Goal: Task Accomplishment & Management: Complete application form

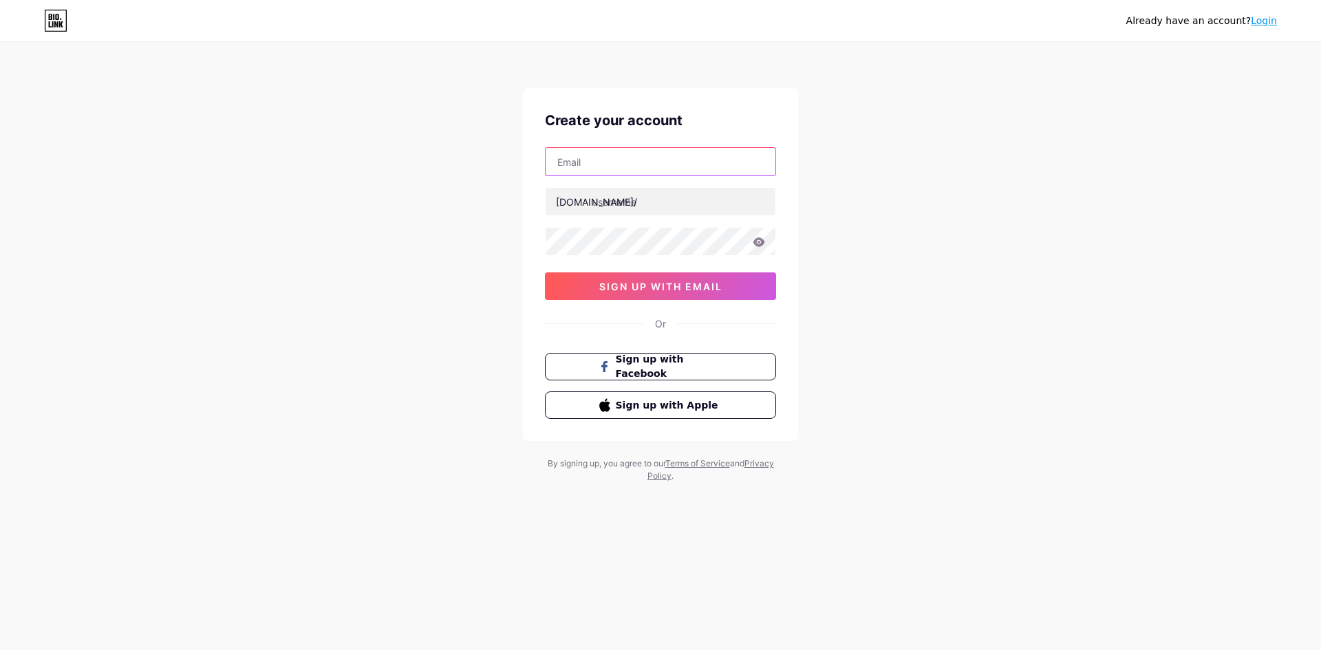
click at [638, 164] on input "text" at bounding box center [660, 162] width 230 height 28
type input "[EMAIL_ADDRESS][DOMAIN_NAME]"
click at [606, 202] on input "text" at bounding box center [660, 202] width 230 height 28
type input "senyumtotoe"
click at [620, 226] on div "[EMAIL_ADDRESS][DOMAIN_NAME] [DOMAIN_NAME]/ senyumtotoe 0cAFcWeA510uqJIwUgqNRnQ…" at bounding box center [660, 223] width 231 height 153
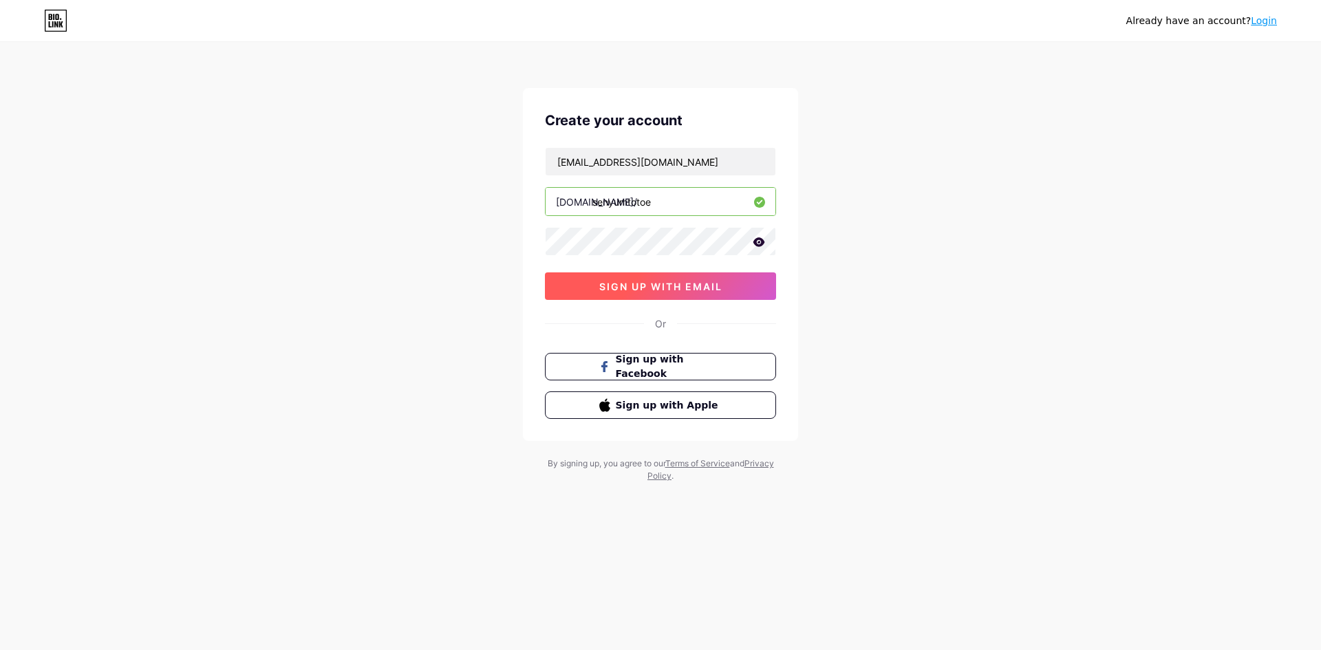
click at [607, 285] on span "sign up with email" at bounding box center [660, 287] width 123 height 12
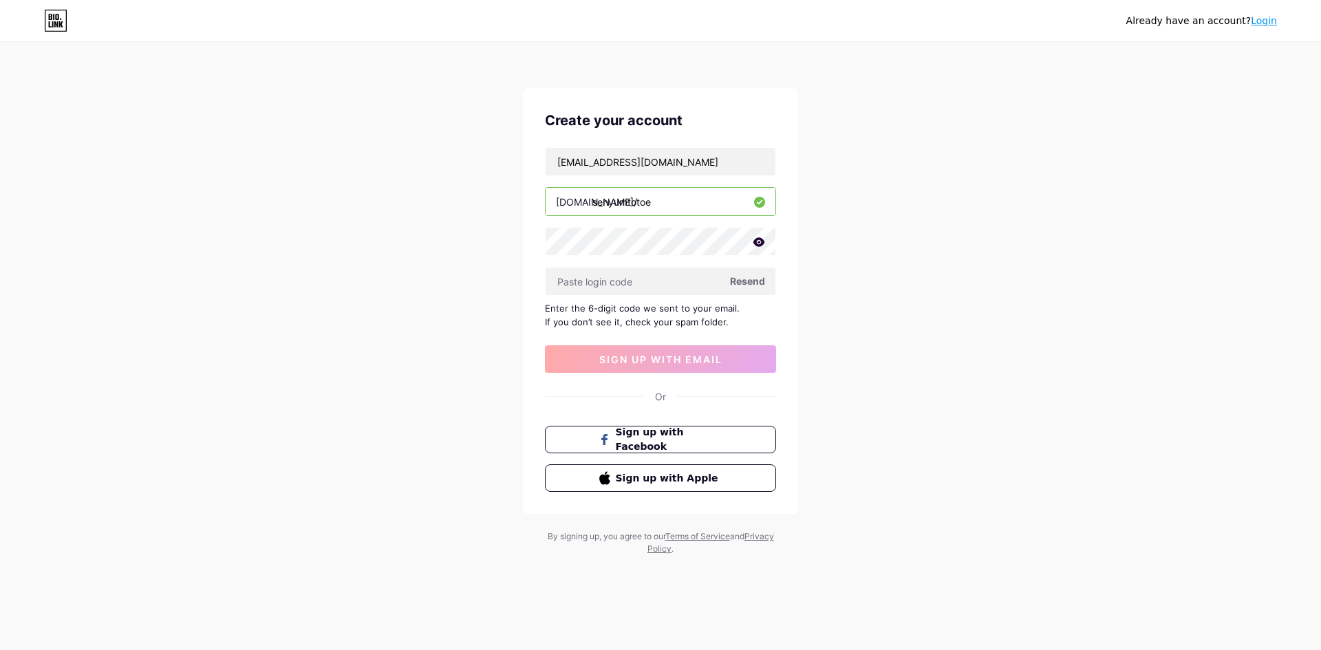
click at [787, 336] on div "Create your account [EMAIL_ADDRESS][DOMAIN_NAME] [DOMAIN_NAME]/ senyumtotoe Res…" at bounding box center [660, 301] width 275 height 426
click at [646, 285] on input "text" at bounding box center [660, 282] width 230 height 28
paste input "315074"
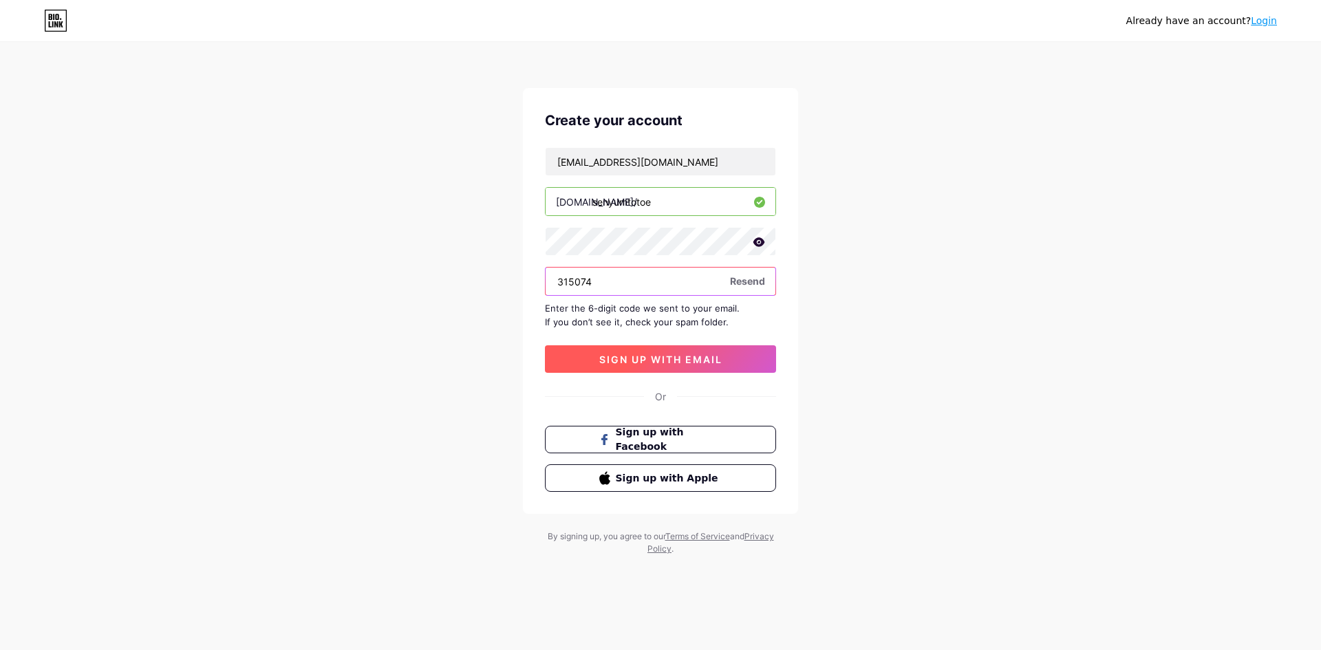
type input "315074"
click at [653, 356] on span "sign up with email" at bounding box center [660, 360] width 123 height 12
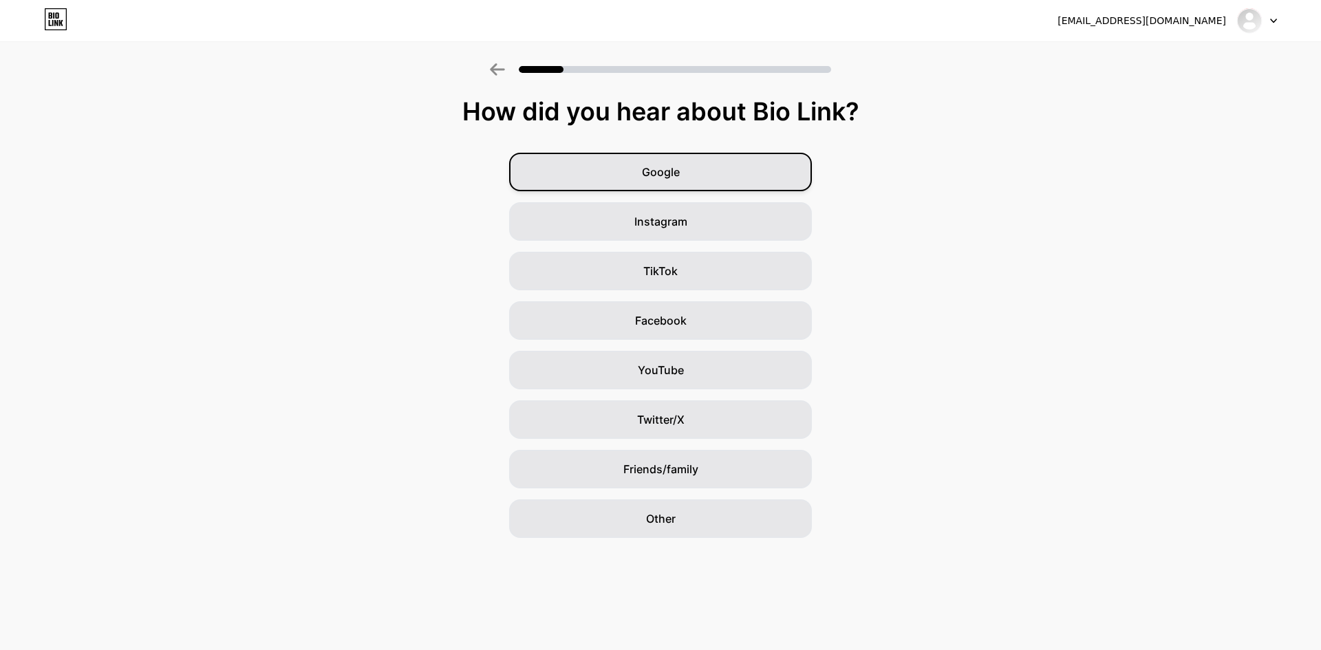
click at [636, 173] on div "Google" at bounding box center [660, 172] width 303 height 39
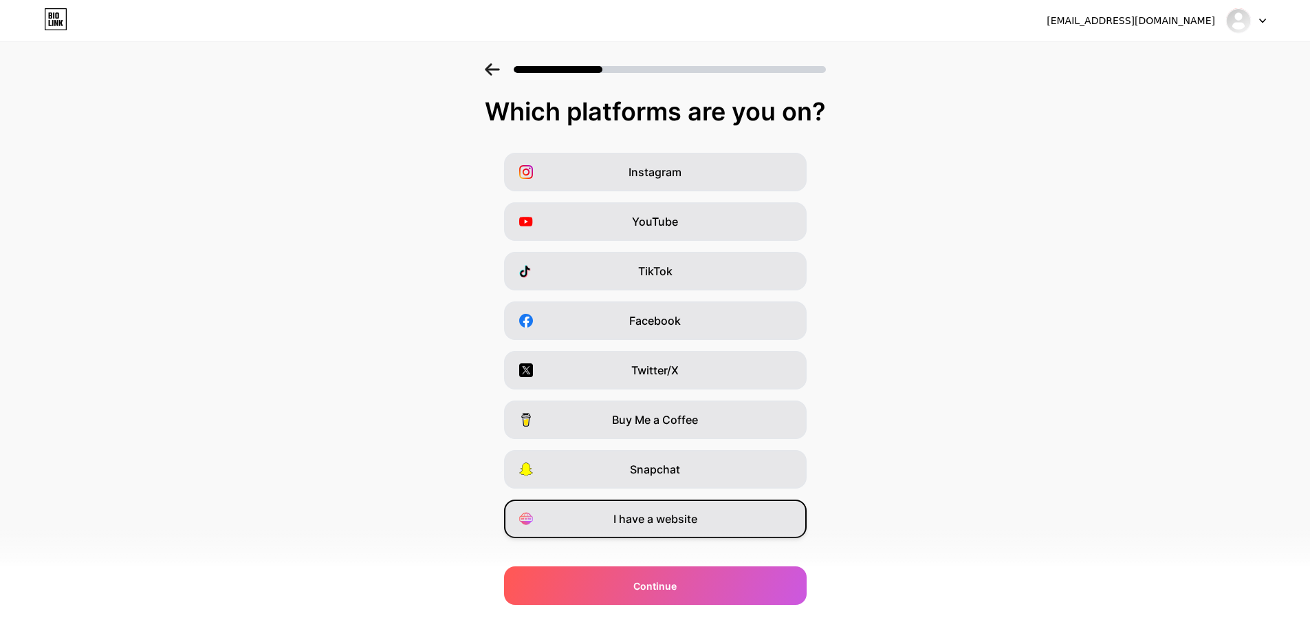
click at [761, 522] on div "I have a website" at bounding box center [655, 518] width 303 height 39
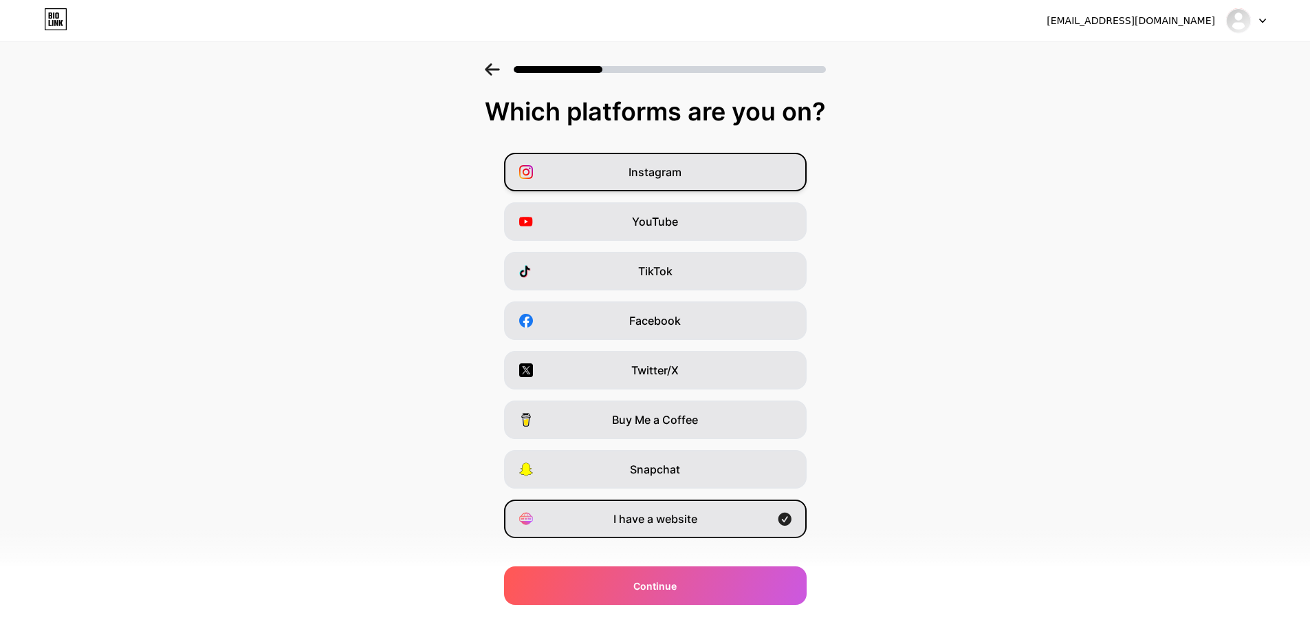
click at [708, 163] on div "Instagram" at bounding box center [655, 172] width 303 height 39
click at [694, 182] on div "Instagram" at bounding box center [655, 172] width 303 height 39
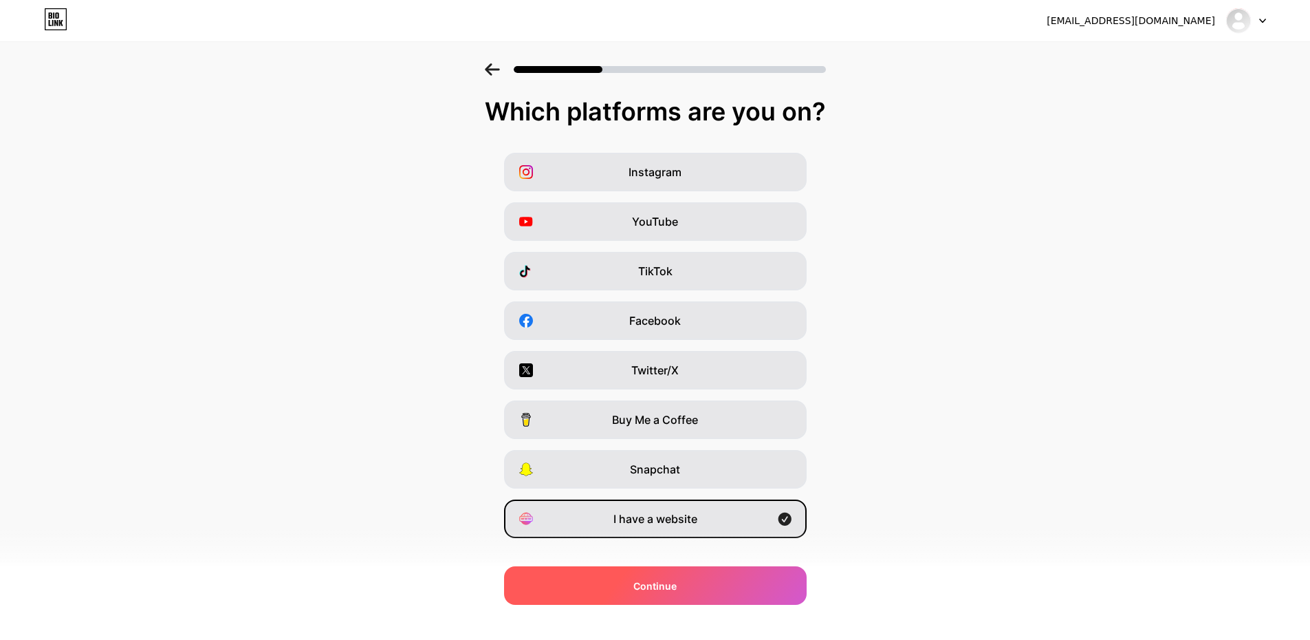
click at [666, 586] on span "Continue" at bounding box center [654, 585] width 43 height 14
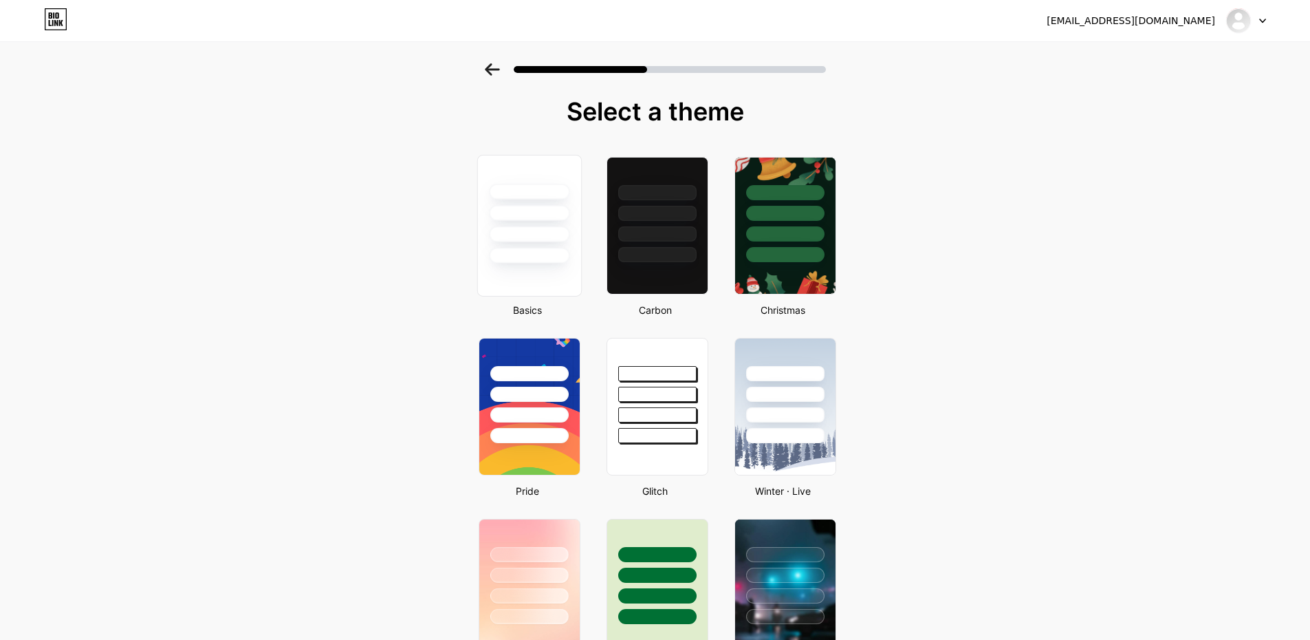
click at [561, 237] on div at bounding box center [529, 234] width 80 height 16
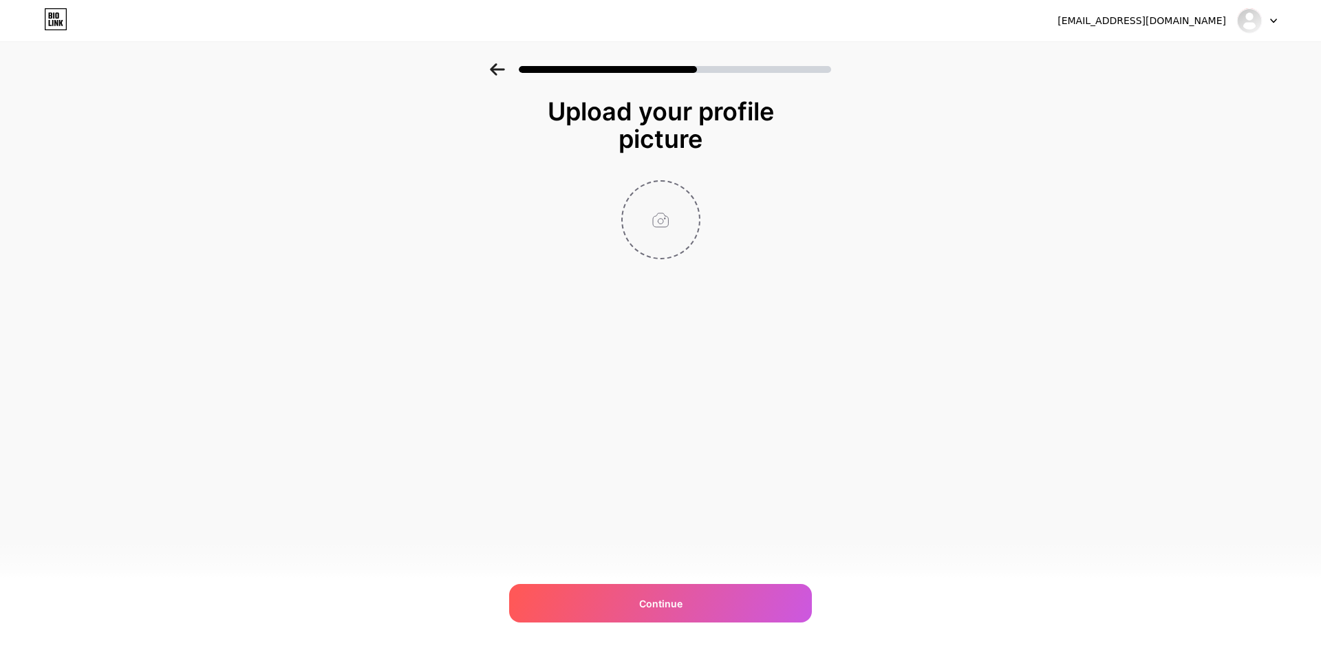
click at [631, 235] on input "file" at bounding box center [660, 220] width 76 height 76
type input "C:\fakepath\favicon-senyumtoto 11 (2).png"
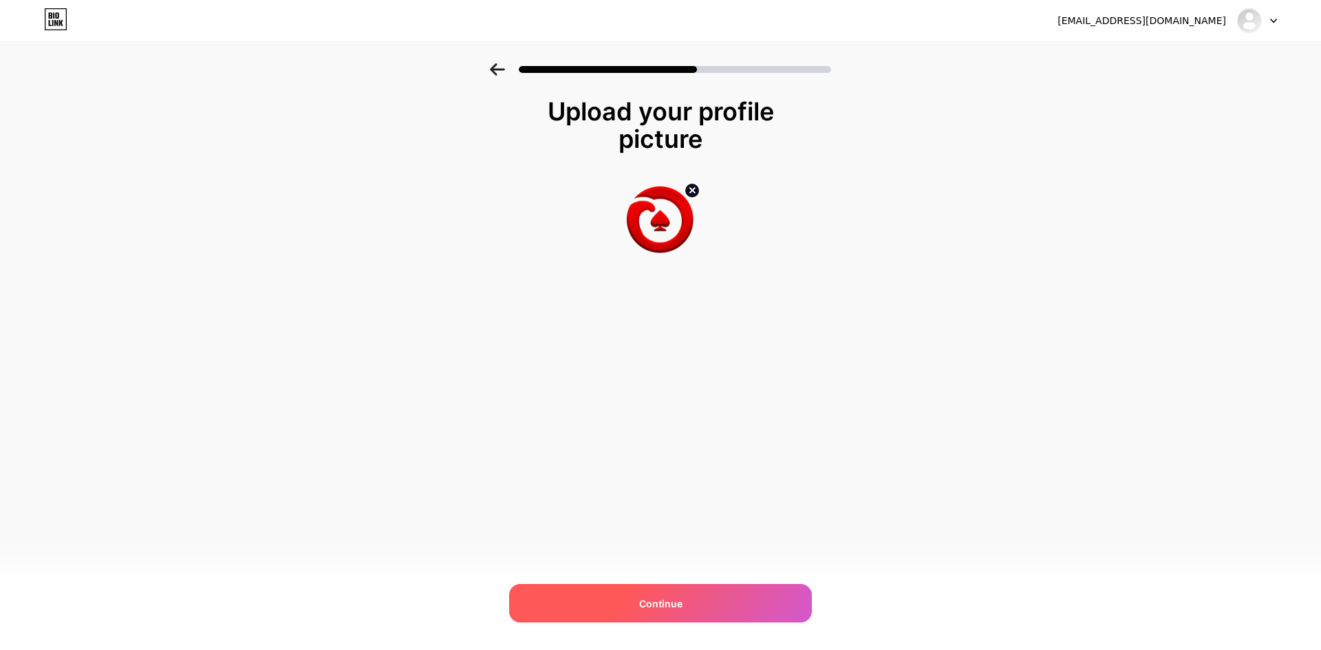
click at [632, 618] on div "Continue" at bounding box center [660, 603] width 303 height 39
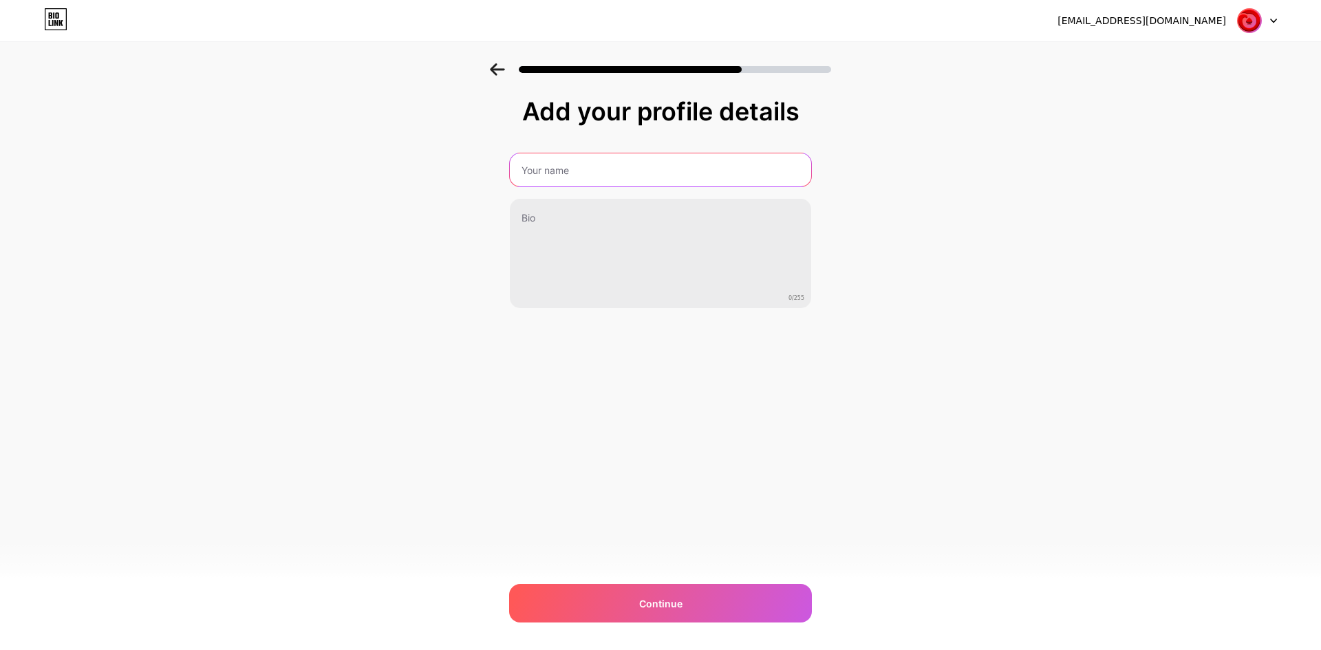
click at [599, 181] on input "text" at bounding box center [660, 169] width 301 height 33
type input "SENYUMTOTO"
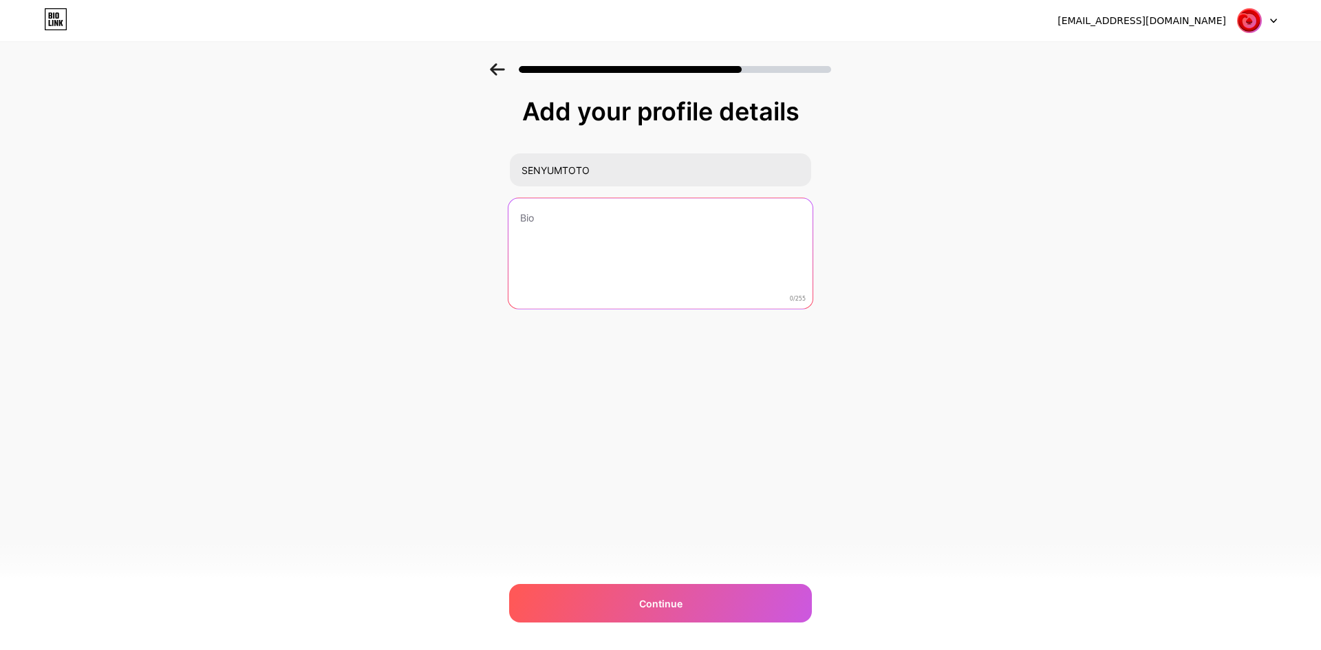
click at [514, 216] on textarea at bounding box center [660, 254] width 304 height 112
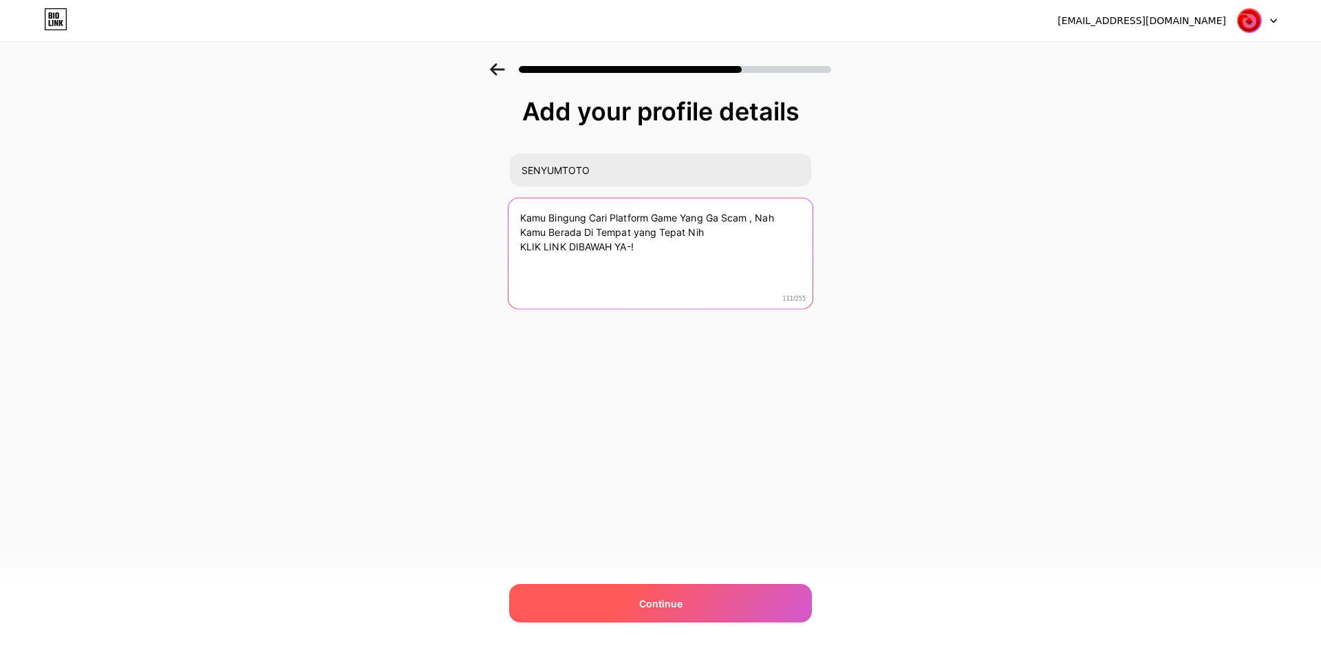
type textarea "Kamu Bingung Cari Platform Game Yang Ga Scam , Nah Kamu Berada Di Tempat yang T…"
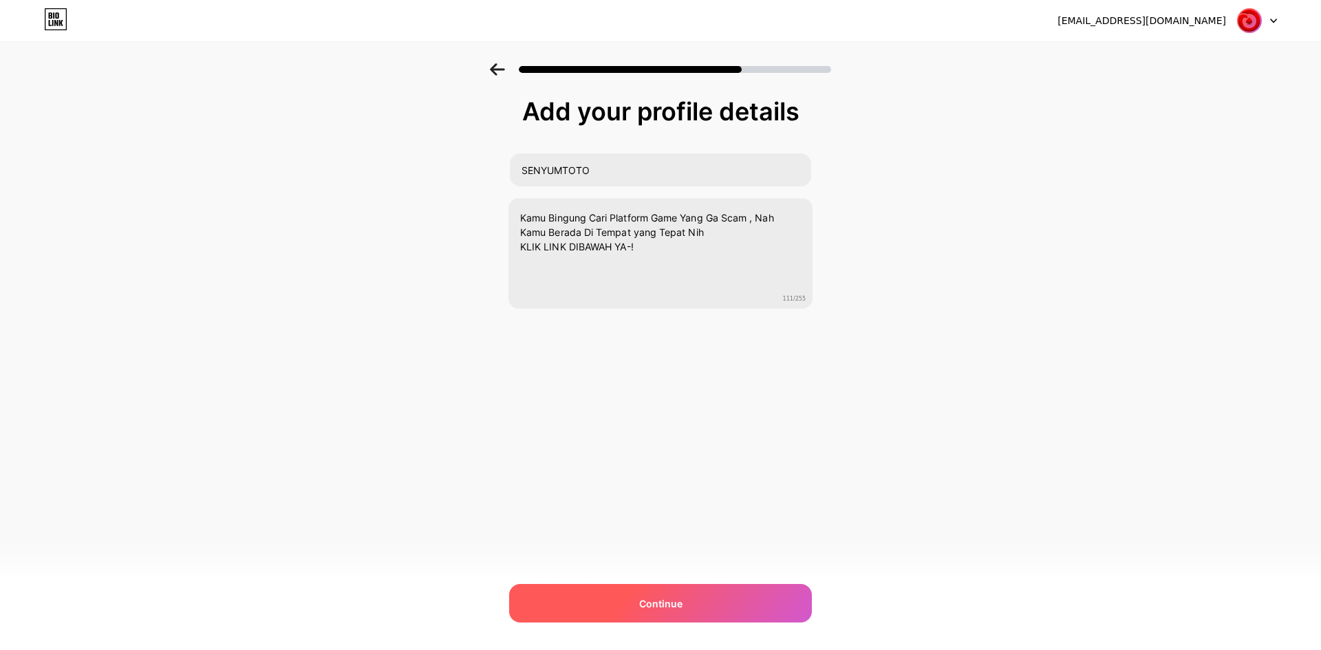
click at [704, 605] on div "Continue" at bounding box center [660, 603] width 303 height 39
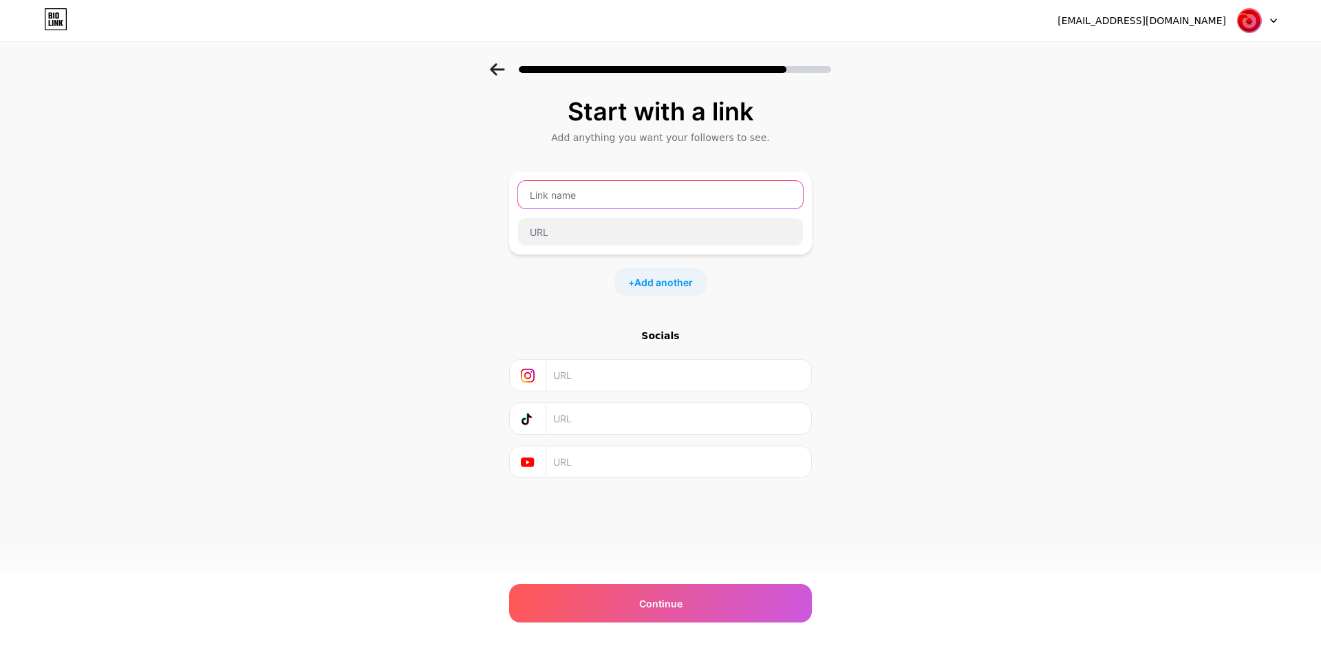
click at [583, 206] on input "text" at bounding box center [660, 195] width 285 height 28
type input "DAFTAR LINK SENYUMTOTO"
click at [571, 219] on input "text" at bounding box center [660, 232] width 285 height 28
paste input "[URL][DOMAIN_NAME]"
type input "[URL][DOMAIN_NAME]"
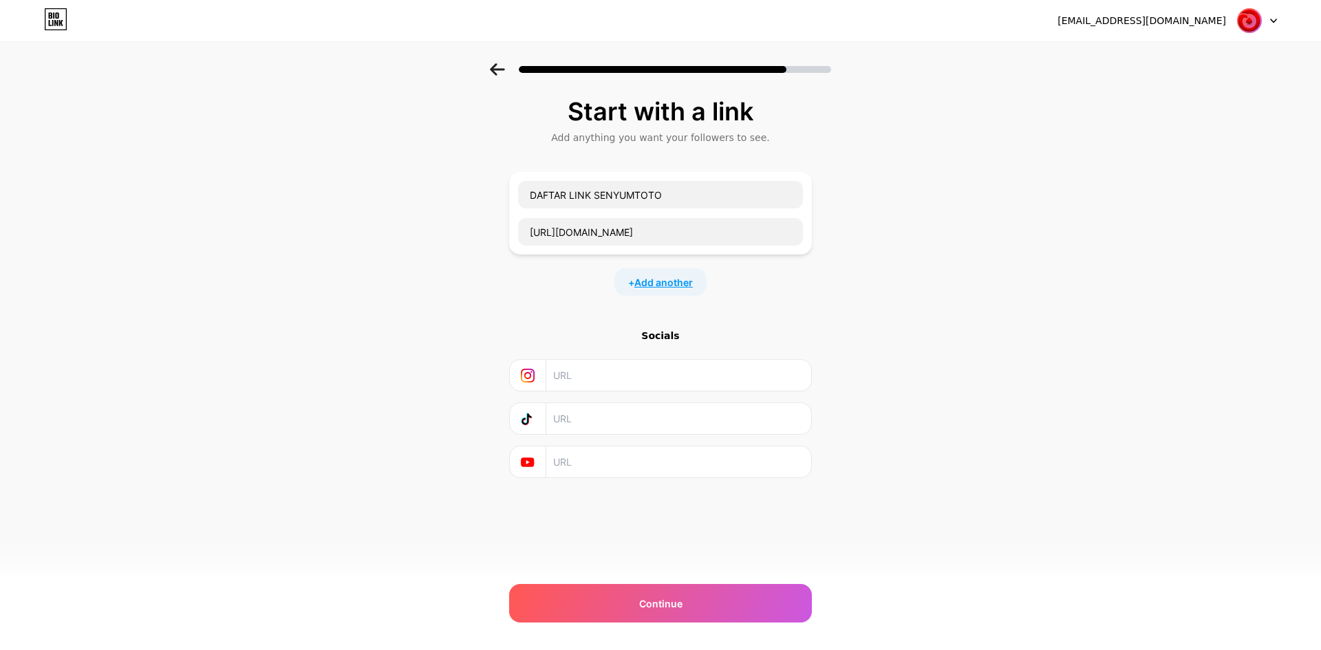
click at [663, 277] on span "Add another" at bounding box center [663, 282] width 58 height 14
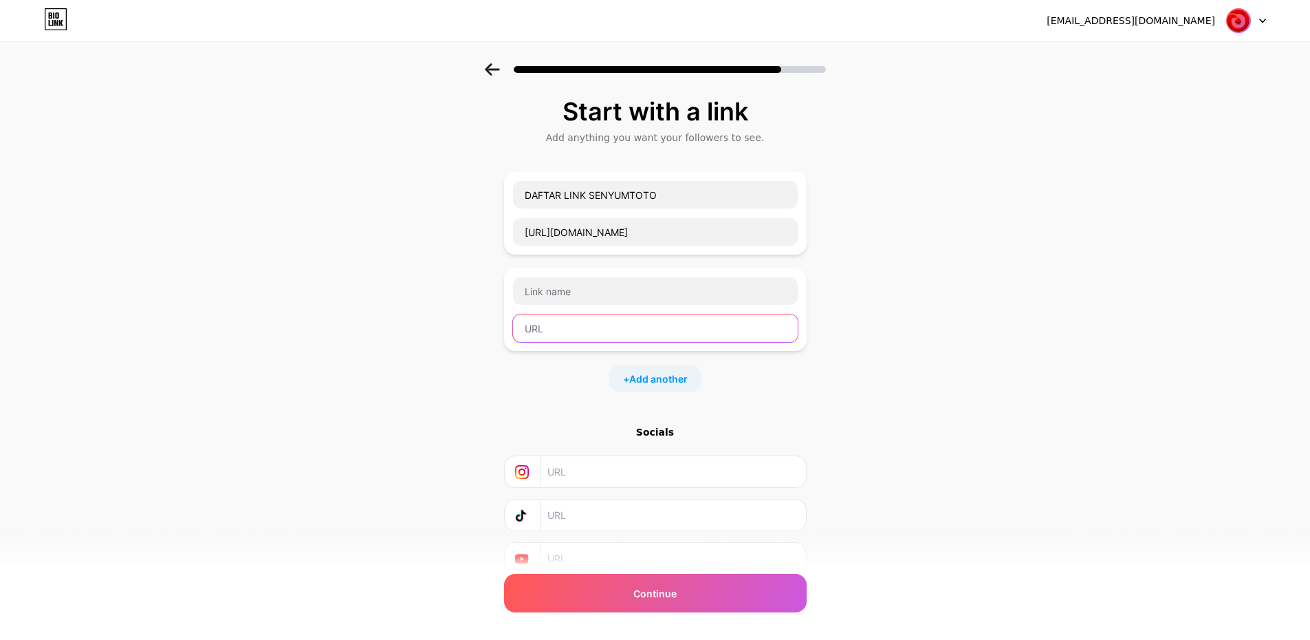
click at [586, 325] on input "text" at bounding box center [655, 328] width 285 height 28
paste input "[URL][DOMAIN_NAME]"
type input "[URL][DOMAIN_NAME]"
click at [583, 287] on input "text" at bounding box center [655, 291] width 285 height 28
type input "LOGIN LINK SENYUMTOTO"
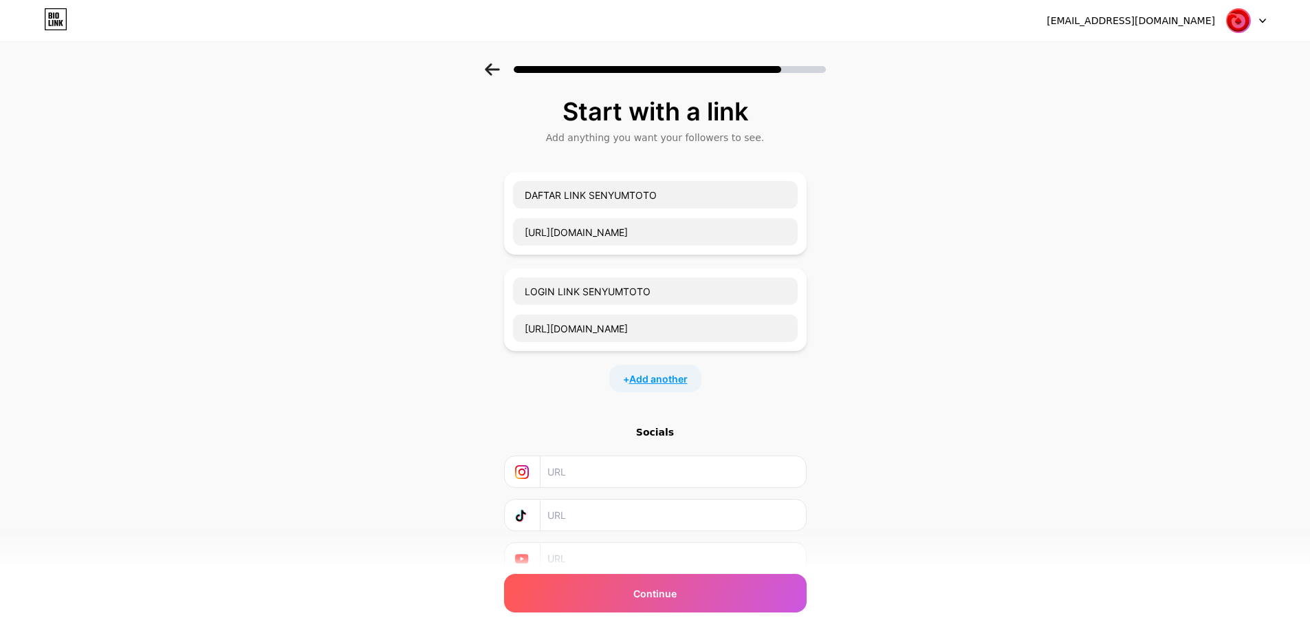
click at [662, 375] on span "Add another" at bounding box center [658, 378] width 58 height 14
click at [577, 422] on input "text" at bounding box center [655, 425] width 285 height 28
paste input "[URL][DOMAIN_NAME]"
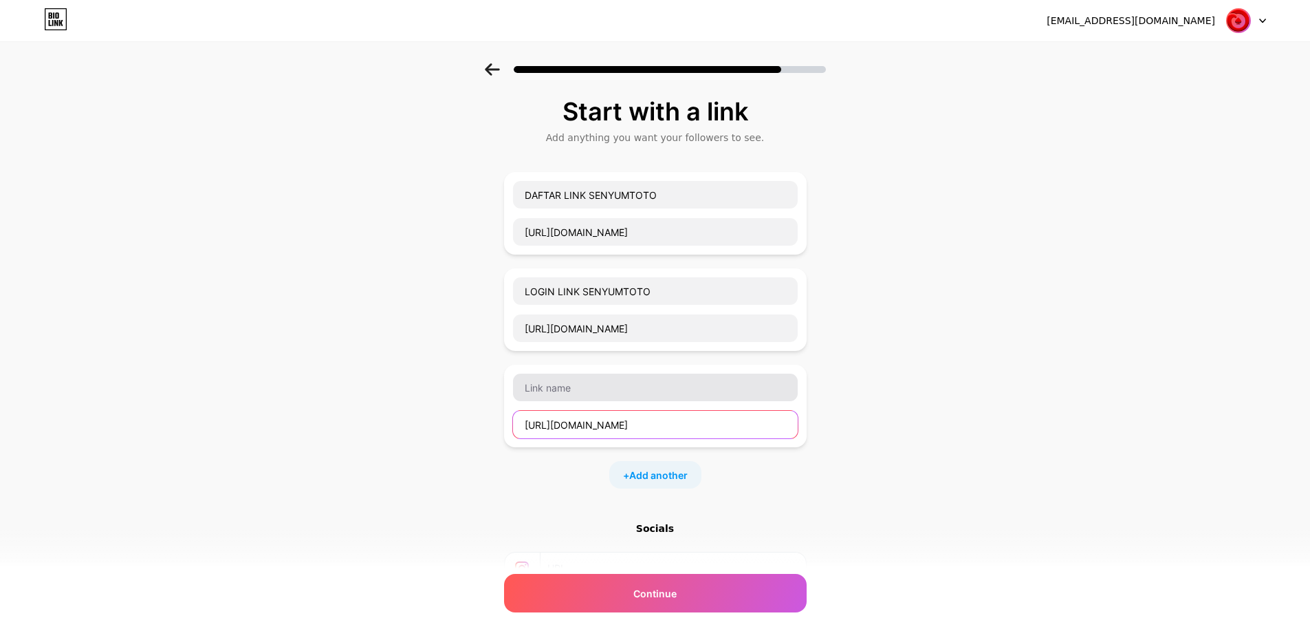
type input "[URL][DOMAIN_NAME]"
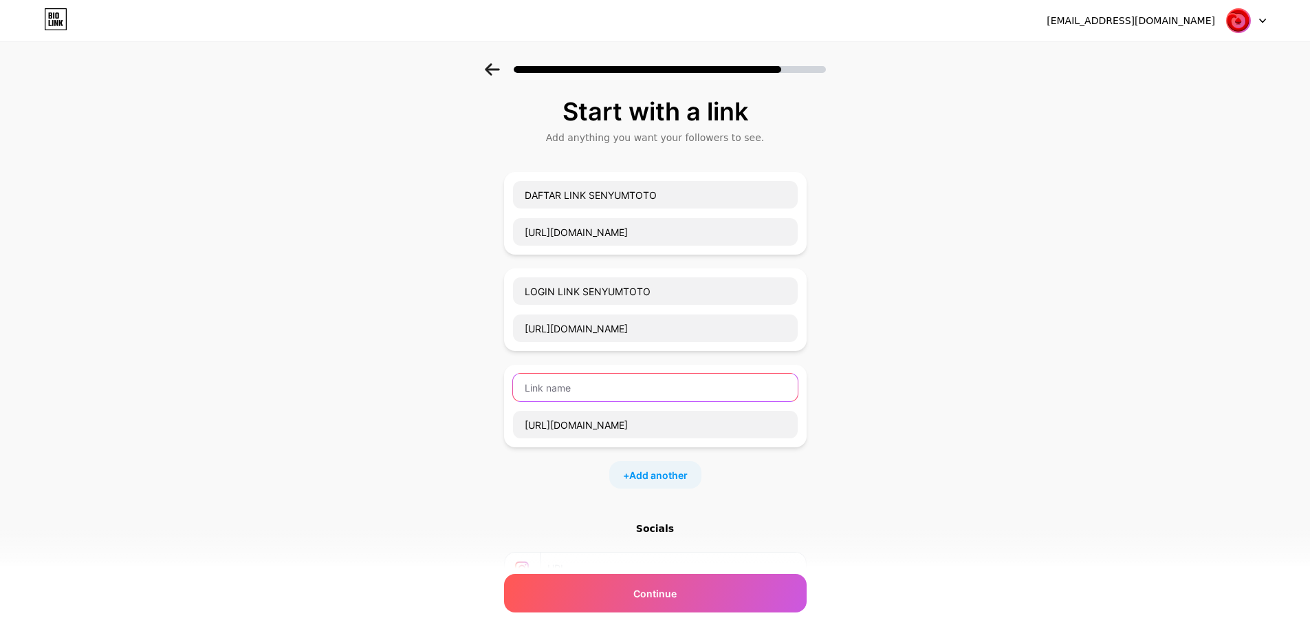
drag, startPoint x: 615, startPoint y: 392, endPoint x: 638, endPoint y: 398, distance: 23.4
click at [615, 391] on input "text" at bounding box center [655, 387] width 285 height 28
type input "A"
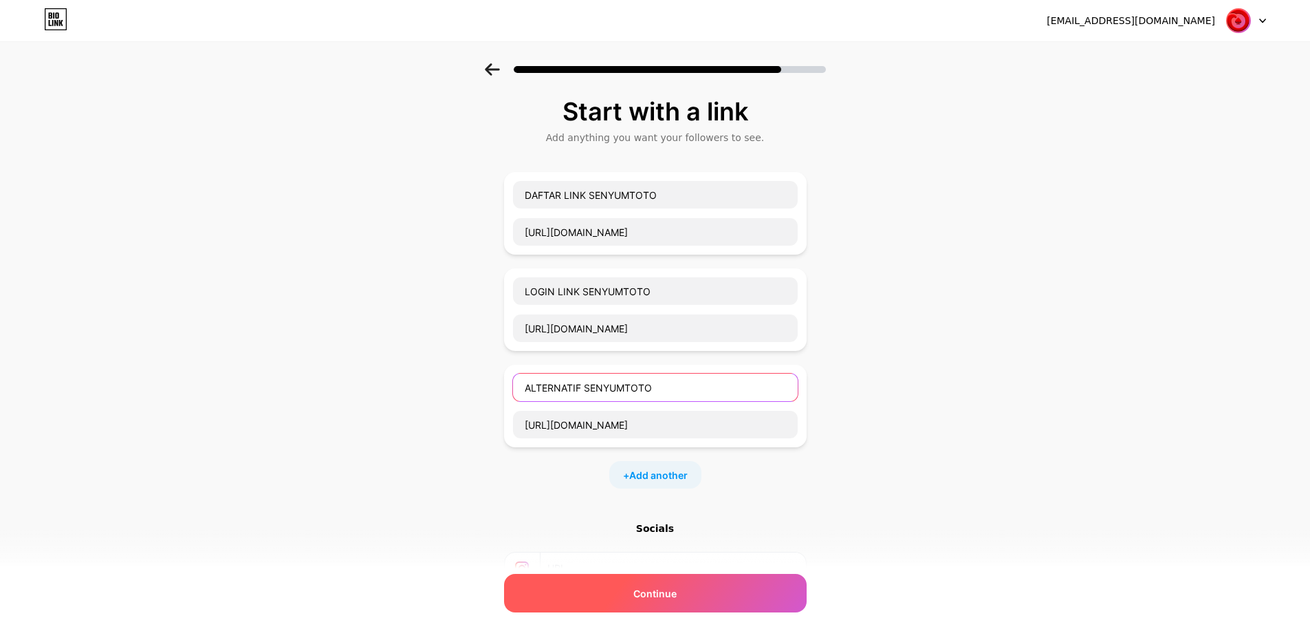
type input "ALTERNATIF SENYUMTOTO"
click at [584, 584] on div "Continue" at bounding box center [655, 593] width 303 height 39
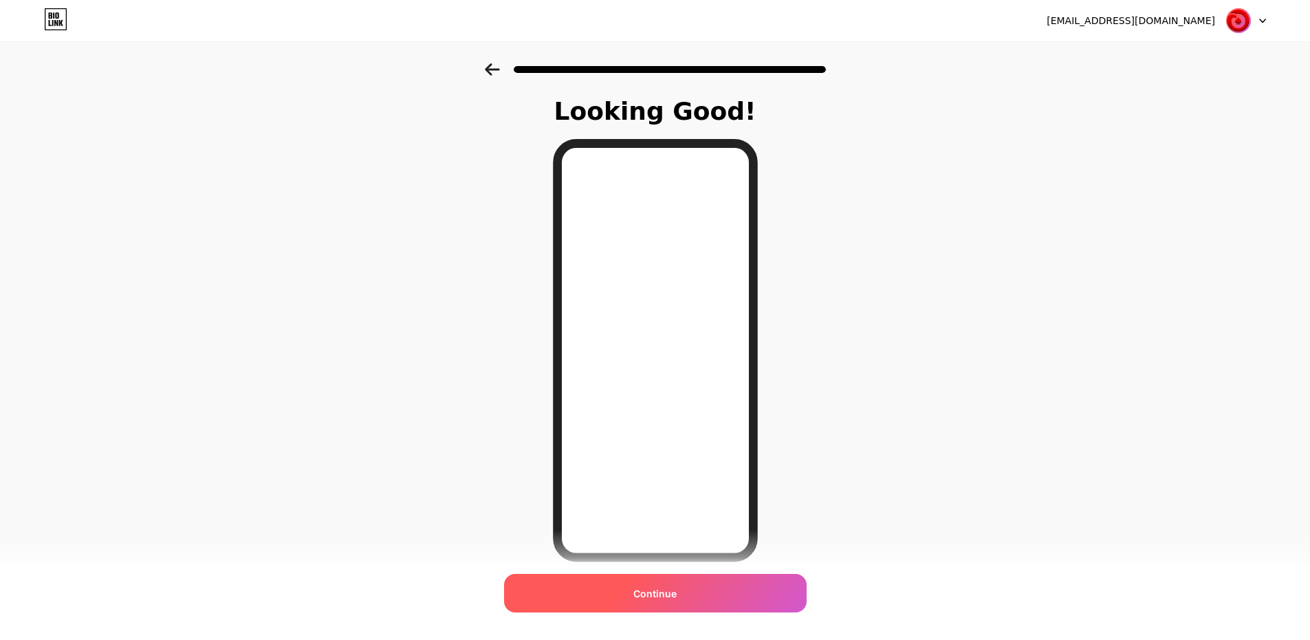
click at [599, 592] on div "Continue" at bounding box center [655, 593] width 303 height 39
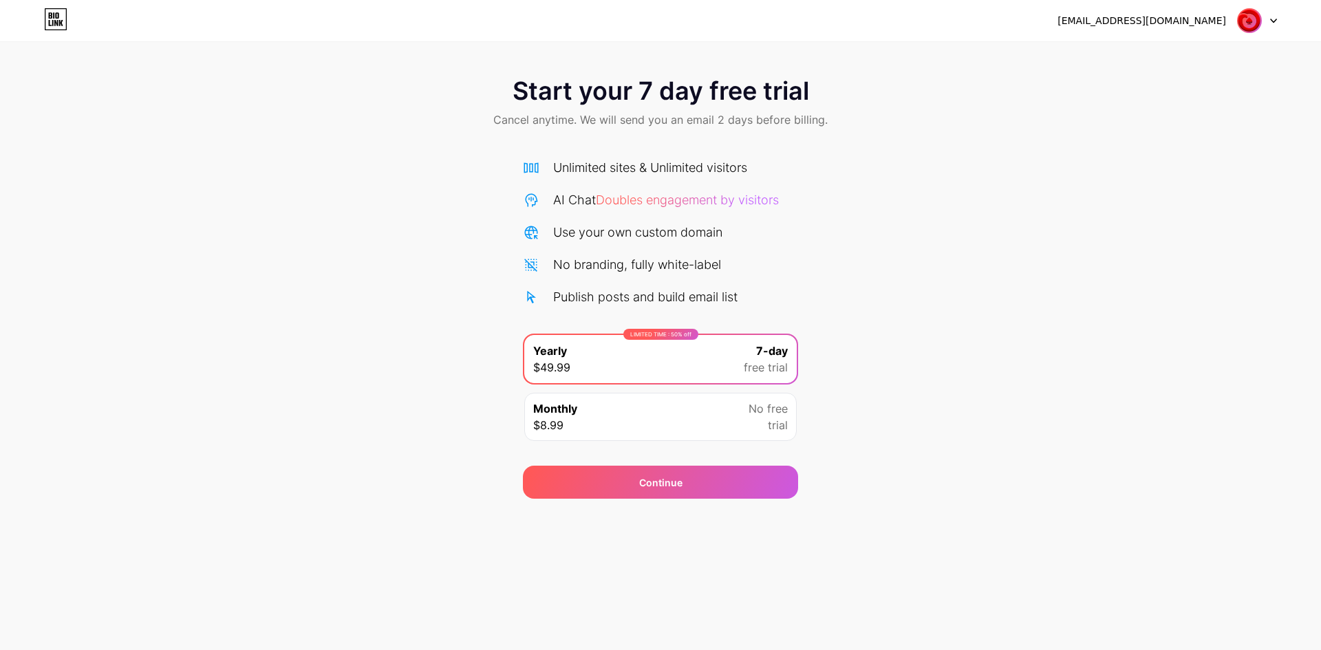
click at [757, 405] on span "No free" at bounding box center [767, 408] width 39 height 17
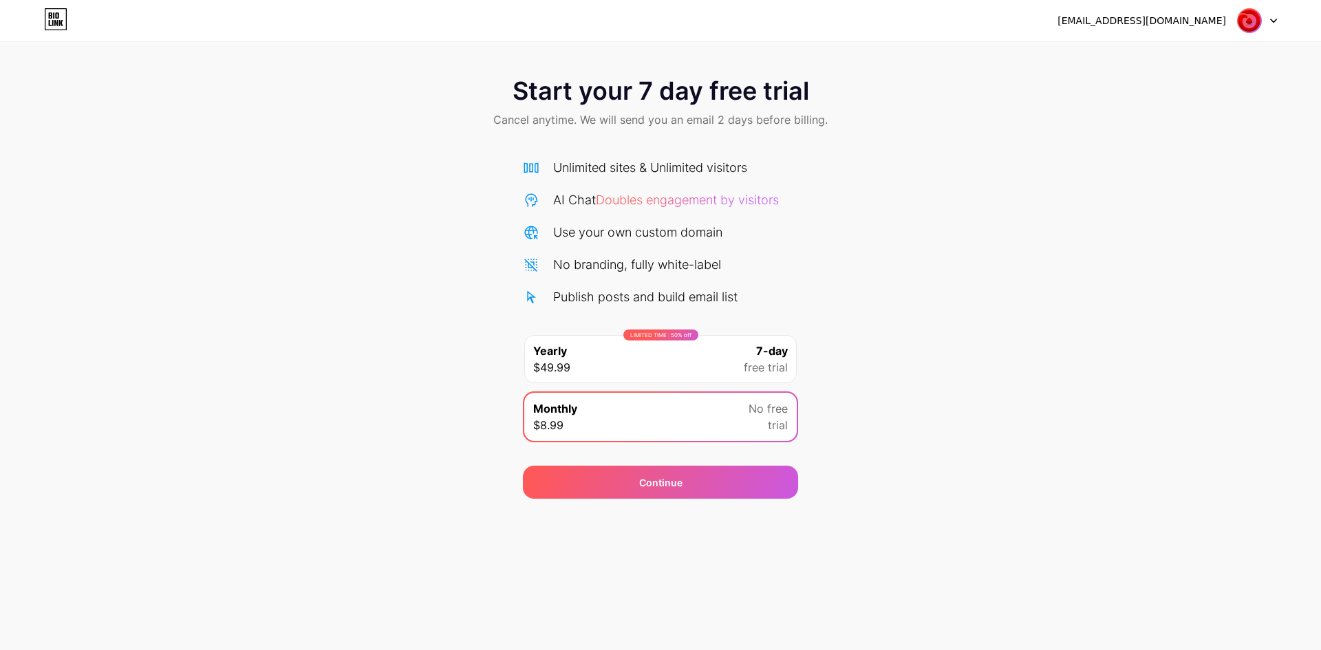
click at [740, 500] on div "[EMAIL_ADDRESS][DOMAIN_NAME] Logout Link Copied Start your 7 day free trial Can…" at bounding box center [660, 325] width 1321 height 650
click at [737, 477] on div "Continue" at bounding box center [660, 482] width 275 height 33
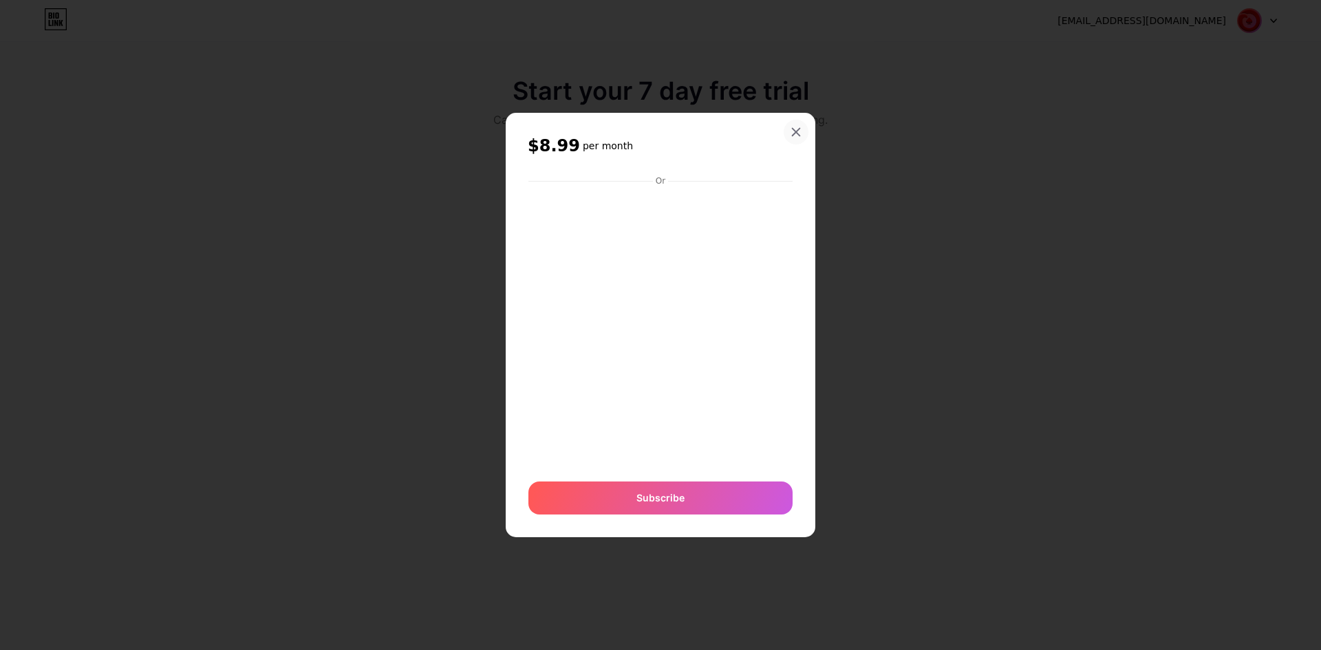
click at [792, 128] on icon at bounding box center [795, 132] width 11 height 11
